Goal: Use online tool/utility: Utilize a website feature to perform a specific function

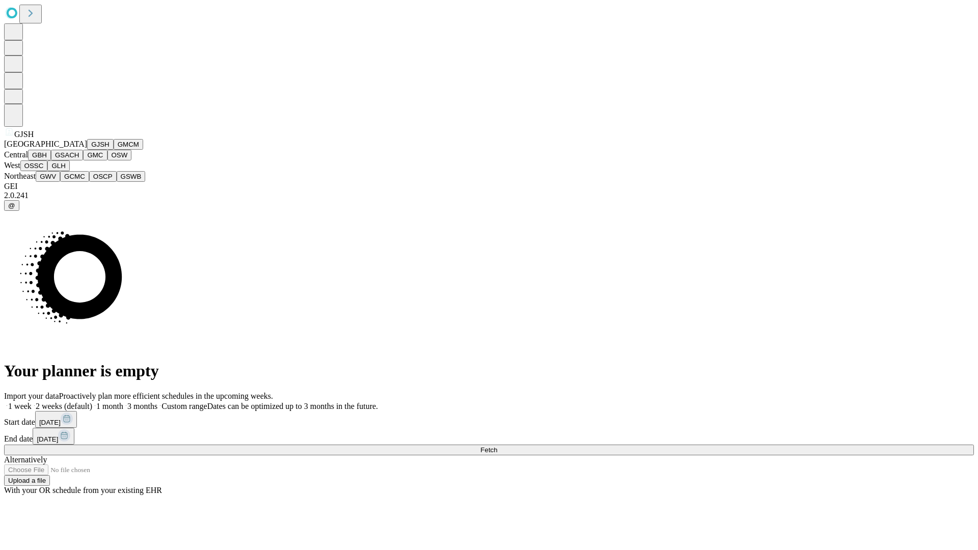
click at [87, 150] on button "GJSH" at bounding box center [100, 144] width 26 height 11
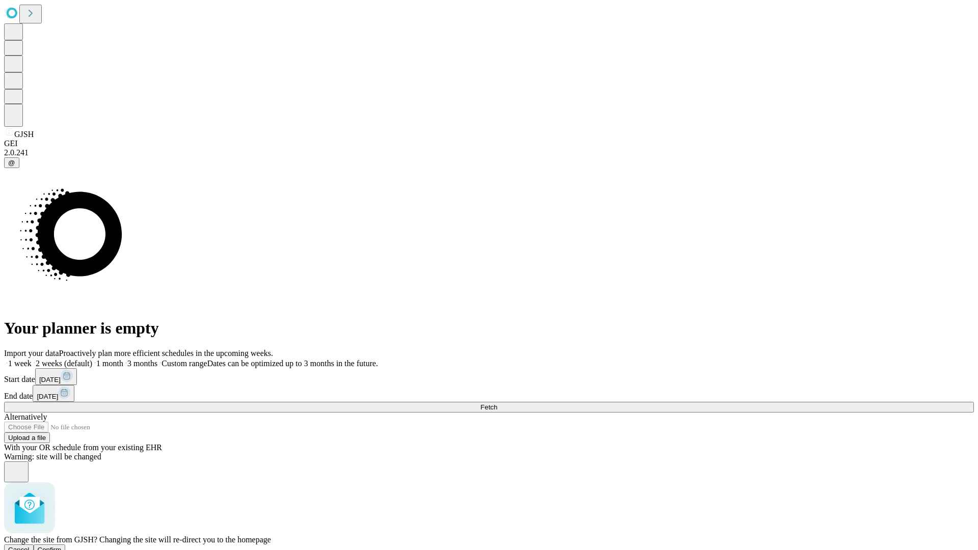
click at [62, 546] on span "Confirm" at bounding box center [50, 550] width 24 height 8
click at [92, 359] on label "2 weeks (default)" at bounding box center [62, 363] width 61 height 9
click at [497, 404] on span "Fetch" at bounding box center [489, 408] width 17 height 8
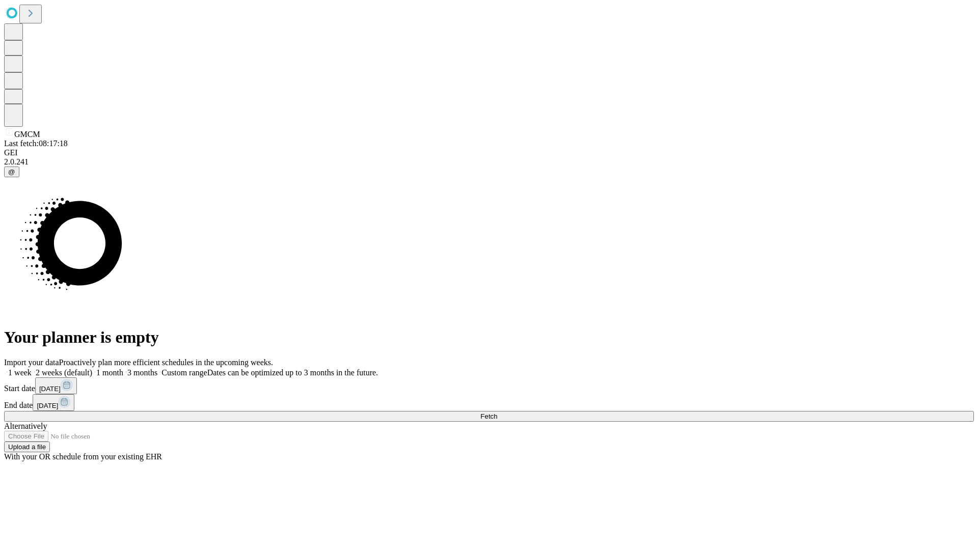
click at [92, 368] on label "2 weeks (default)" at bounding box center [62, 372] width 61 height 9
click at [497, 413] on span "Fetch" at bounding box center [489, 417] width 17 height 8
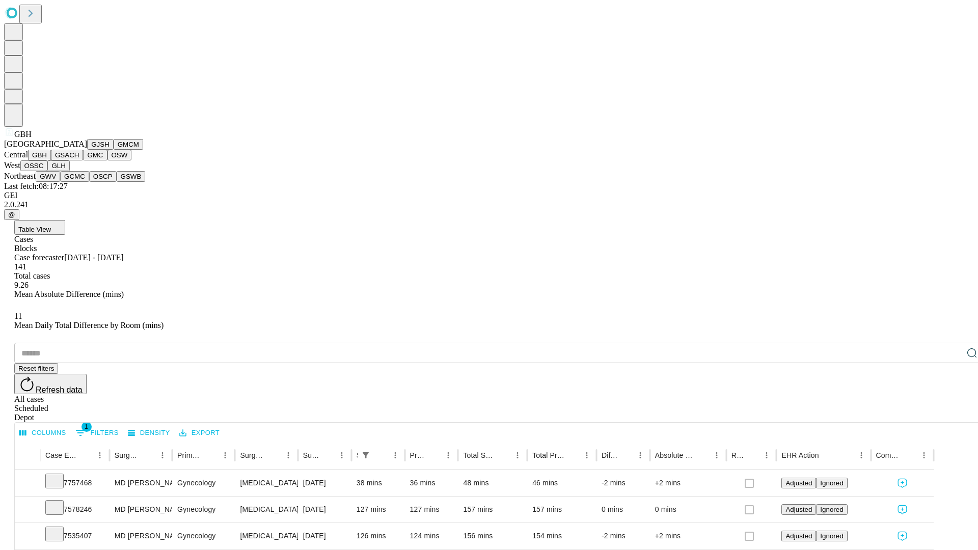
click at [79, 161] on button "GSACH" at bounding box center [67, 155] width 32 height 11
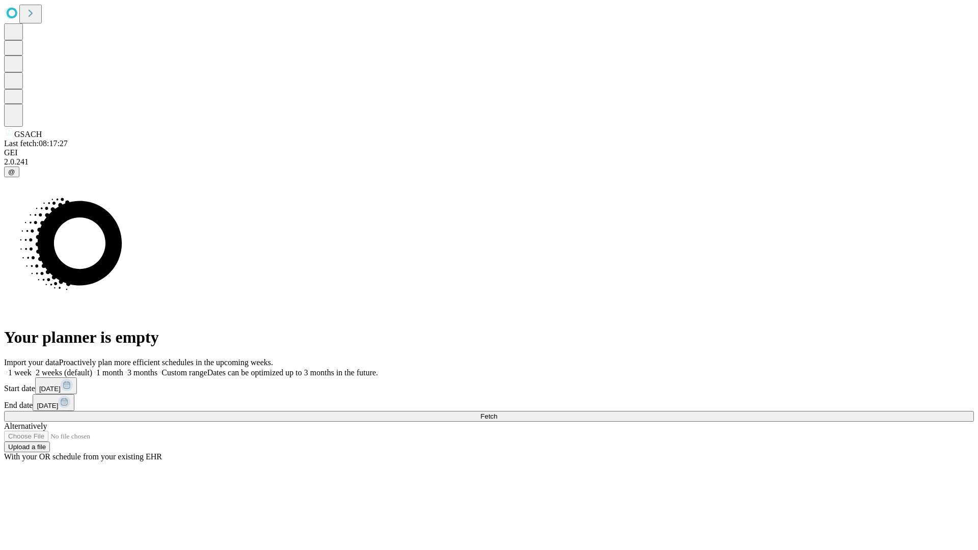
click at [92, 368] on label "2 weeks (default)" at bounding box center [62, 372] width 61 height 9
click at [497, 413] on span "Fetch" at bounding box center [489, 417] width 17 height 8
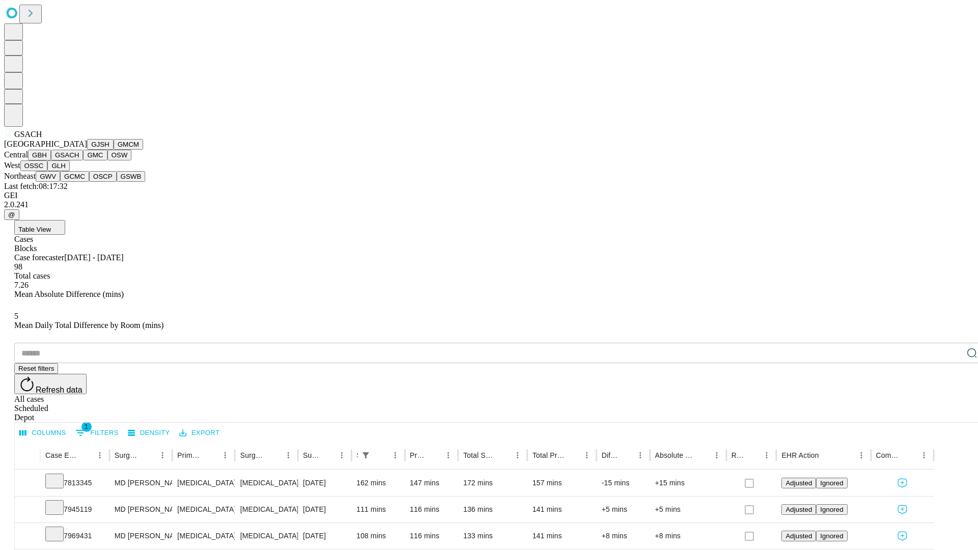
click at [83, 161] on button "GMC" at bounding box center [95, 155] width 24 height 11
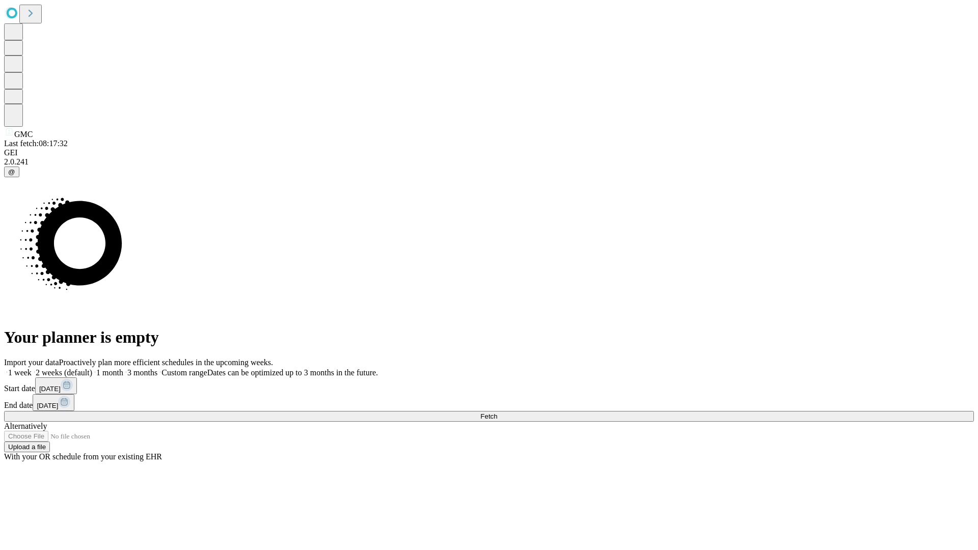
click at [92, 368] on label "2 weeks (default)" at bounding box center [62, 372] width 61 height 9
click at [497, 413] on span "Fetch" at bounding box center [489, 417] width 17 height 8
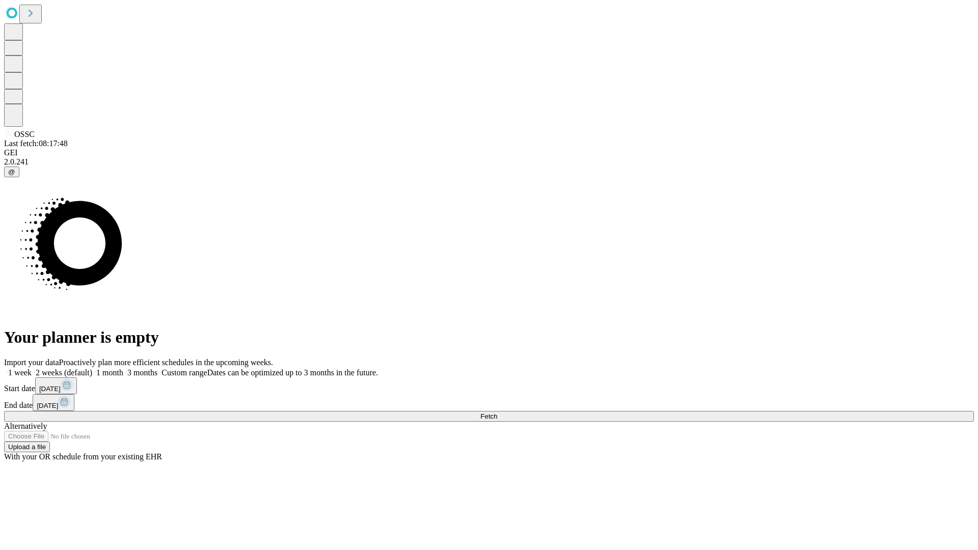
click at [92, 368] on label "2 weeks (default)" at bounding box center [62, 372] width 61 height 9
click at [497, 413] on span "Fetch" at bounding box center [489, 417] width 17 height 8
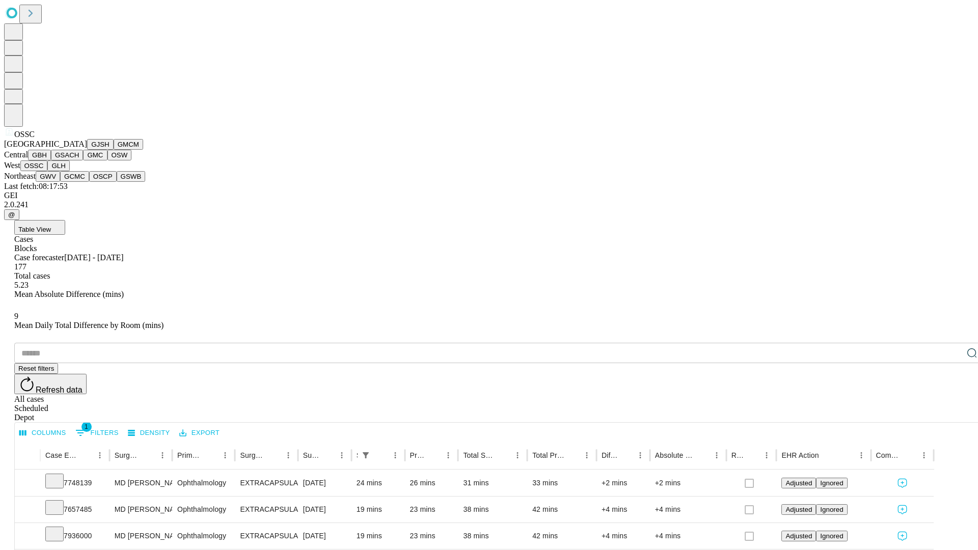
click at [69, 171] on button "GLH" at bounding box center [58, 166] width 22 height 11
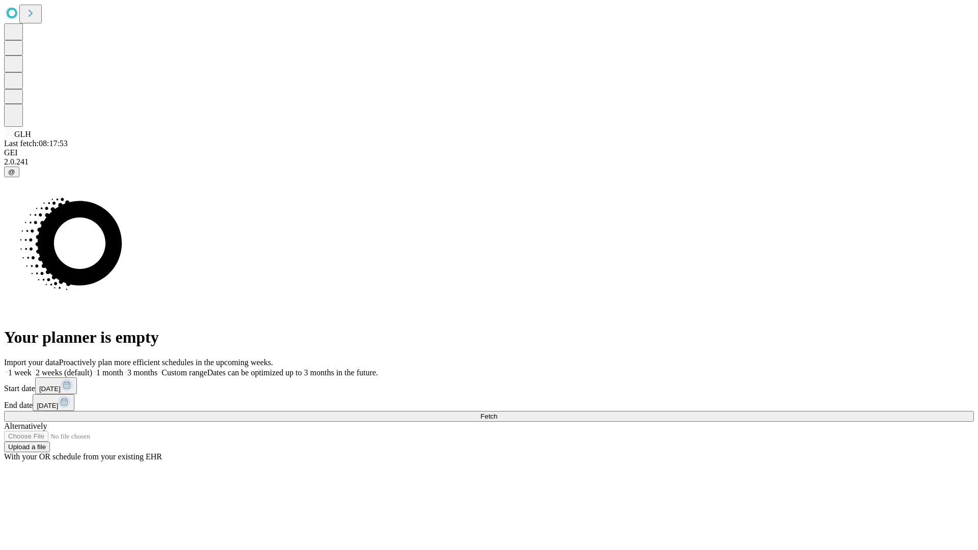
click at [92, 368] on label "2 weeks (default)" at bounding box center [62, 372] width 61 height 9
click at [497, 413] on span "Fetch" at bounding box center [489, 417] width 17 height 8
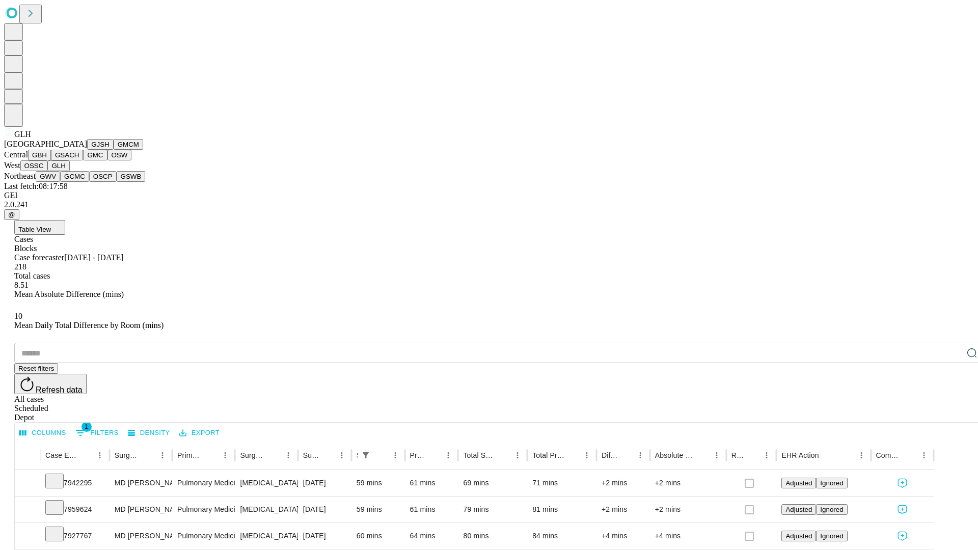
click at [60, 182] on button "GWV" at bounding box center [48, 176] width 24 height 11
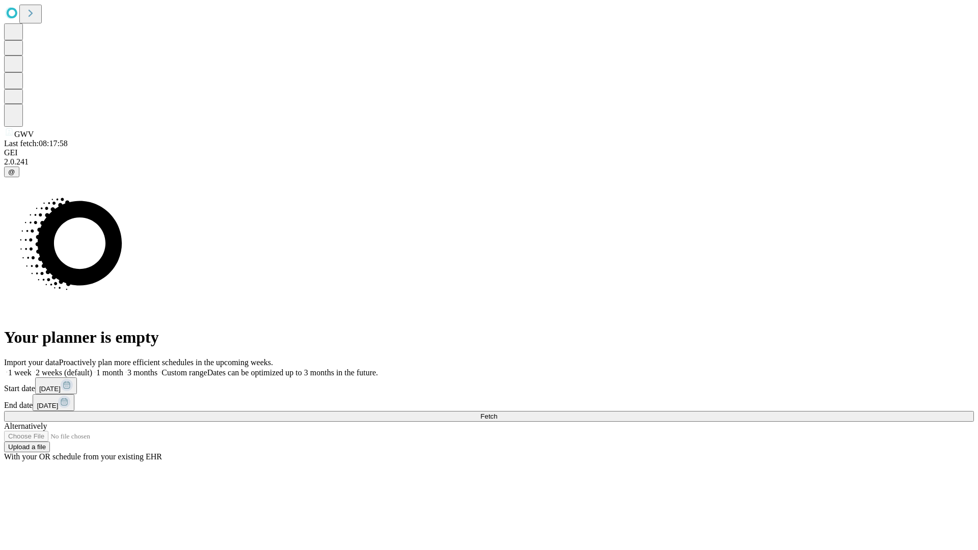
click at [92, 368] on label "2 weeks (default)" at bounding box center [62, 372] width 61 height 9
click at [497, 413] on span "Fetch" at bounding box center [489, 417] width 17 height 8
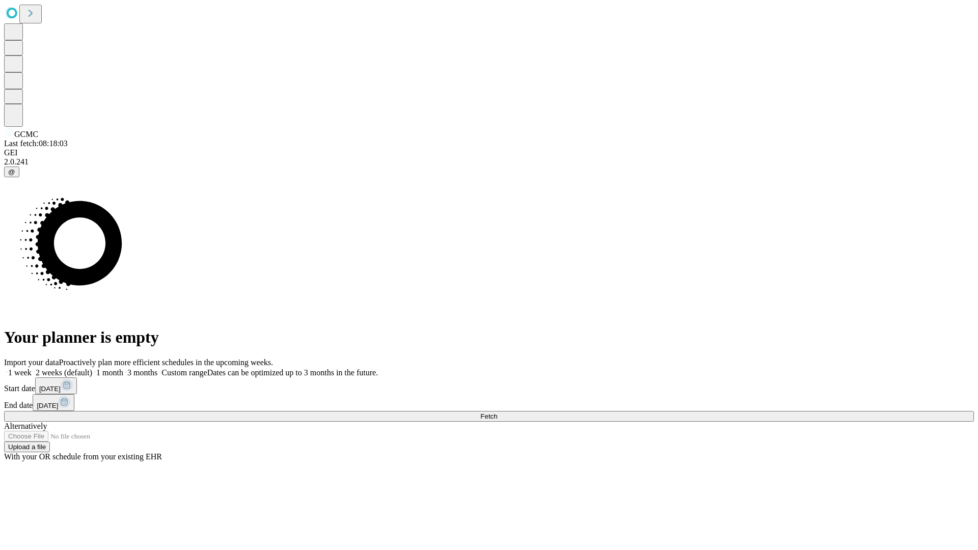
click at [92, 368] on label "2 weeks (default)" at bounding box center [62, 372] width 61 height 9
click at [497, 413] on span "Fetch" at bounding box center [489, 417] width 17 height 8
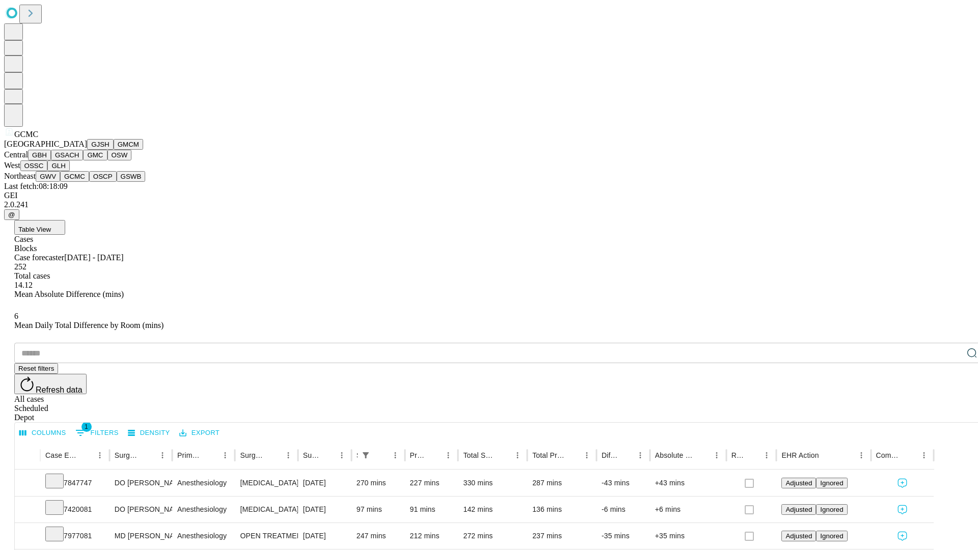
click at [89, 182] on button "OSCP" at bounding box center [103, 176] width 28 height 11
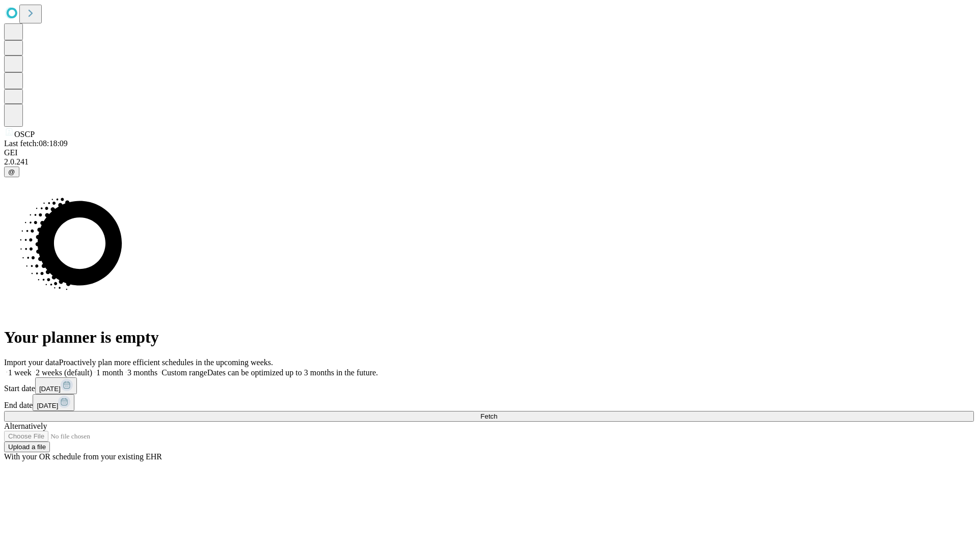
click at [92, 368] on label "2 weeks (default)" at bounding box center [62, 372] width 61 height 9
click at [497, 413] on span "Fetch" at bounding box center [489, 417] width 17 height 8
